Goal: Check status: Check status

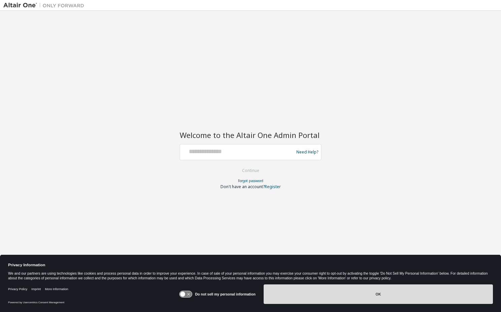
click at [299, 297] on button "OK" at bounding box center [377, 295] width 229 height 20
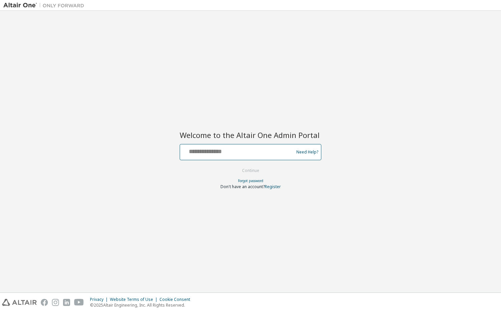
click at [212, 148] on input "text" at bounding box center [238, 151] width 110 height 10
type input "**********"
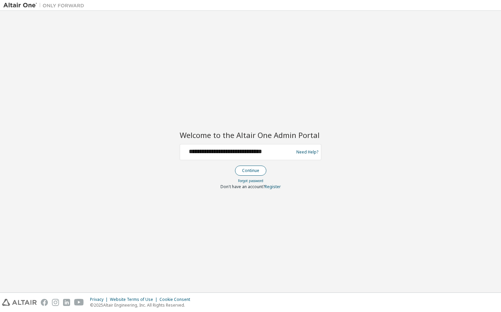
click at [246, 169] on button "Continue" at bounding box center [250, 171] width 31 height 10
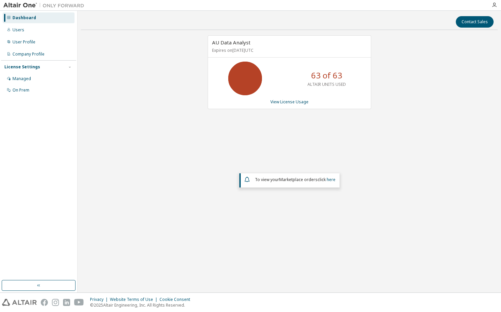
click at [286, 94] on div "63 of 63 ALTAIR UNITS USED" at bounding box center [289, 79] width 163 height 34
click at [289, 102] on link "View License Usage" at bounding box center [289, 102] width 38 height 6
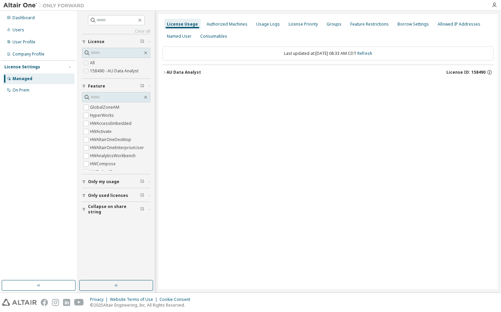
click at [165, 72] on icon "button" at bounding box center [164, 72] width 4 height 4
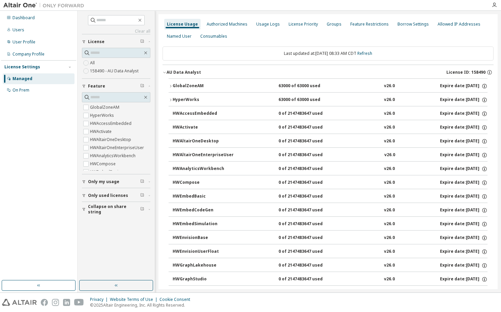
click at [171, 84] on icon "button" at bounding box center [170, 86] width 4 height 4
